Goal: Manage account settings

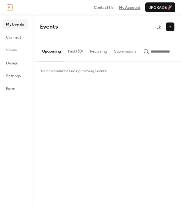
click at [132, 8] on span "My Account" at bounding box center [129, 8] width 21 height 6
click at [95, 50] on button "Recurring" at bounding box center [98, 49] width 24 height 21
click at [20, 39] on span "Connect" at bounding box center [13, 37] width 15 height 6
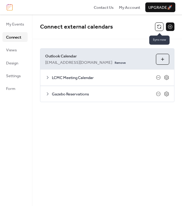
click at [161, 29] on button at bounding box center [159, 26] width 8 height 8
